Goal: Task Accomplishment & Management: Manage account settings

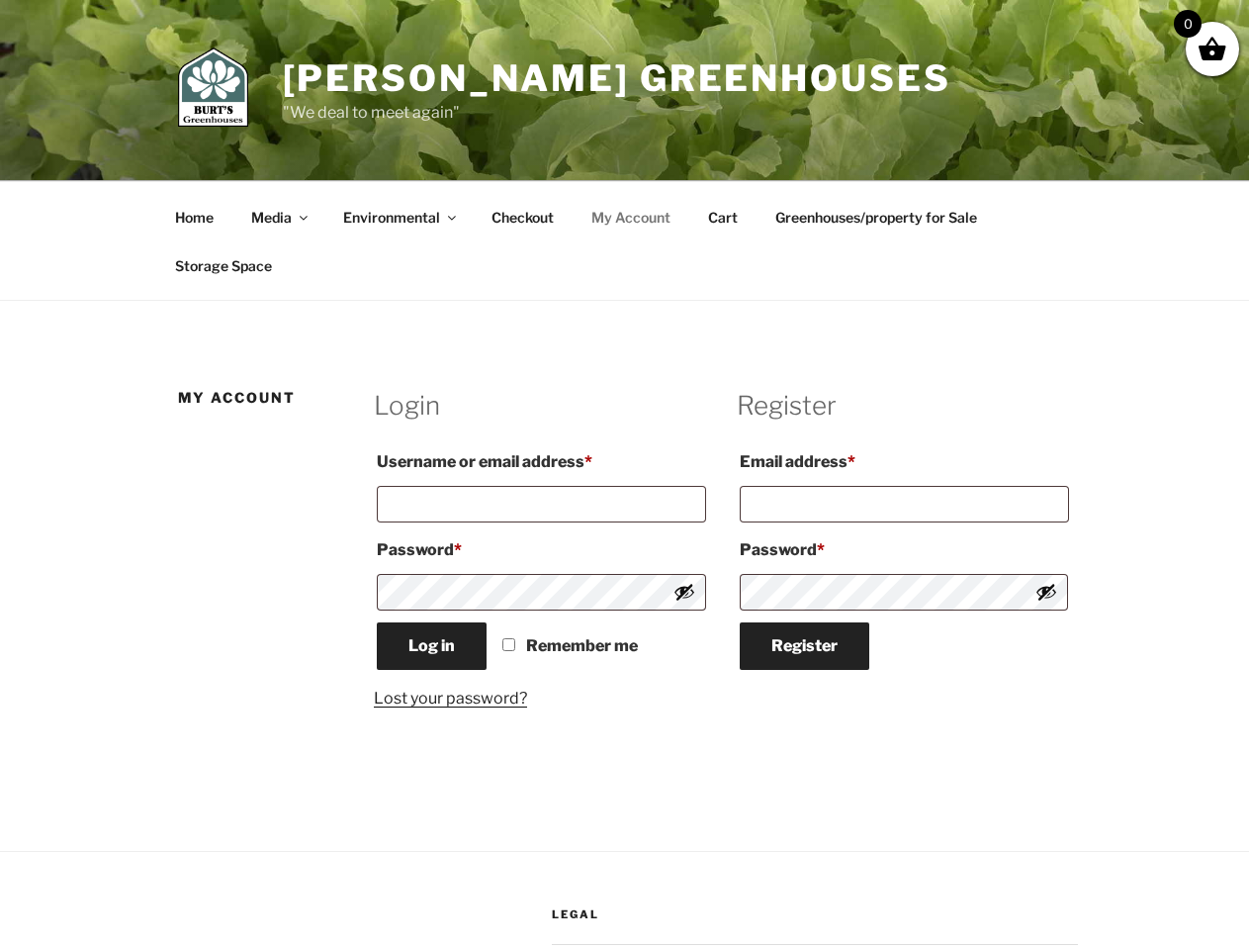
click at [624, 475] on label "Username or email address * Required" at bounding box center [541, 462] width 328 height 32
click at [624, 486] on input "Username or email address * Required" at bounding box center [541, 504] width 328 height 37
click at [685, 592] on button "Show password" at bounding box center [685, 592] width 22 height 22
